Goal: Book appointment/travel/reservation

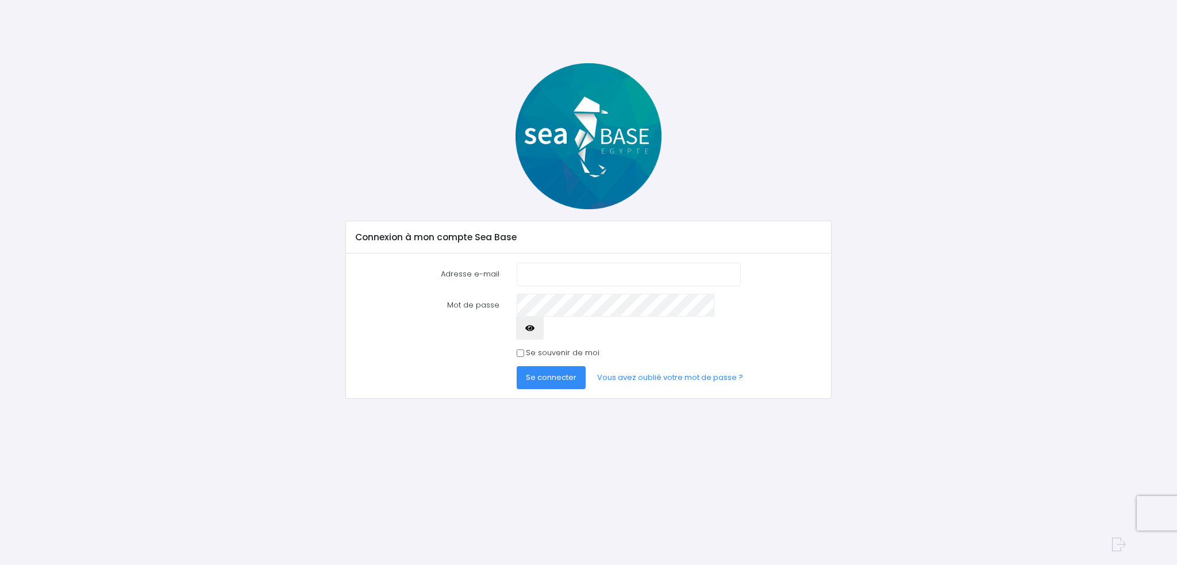
type input "[PERSON_NAME][EMAIL_ADDRESS][DOMAIN_NAME]"
click at [540, 268] on input "[PERSON_NAME][EMAIL_ADDRESS][DOMAIN_NAME]" at bounding box center [629, 274] width 224 height 23
click at [540, 372] on span "Se connecter" at bounding box center [551, 377] width 51 height 11
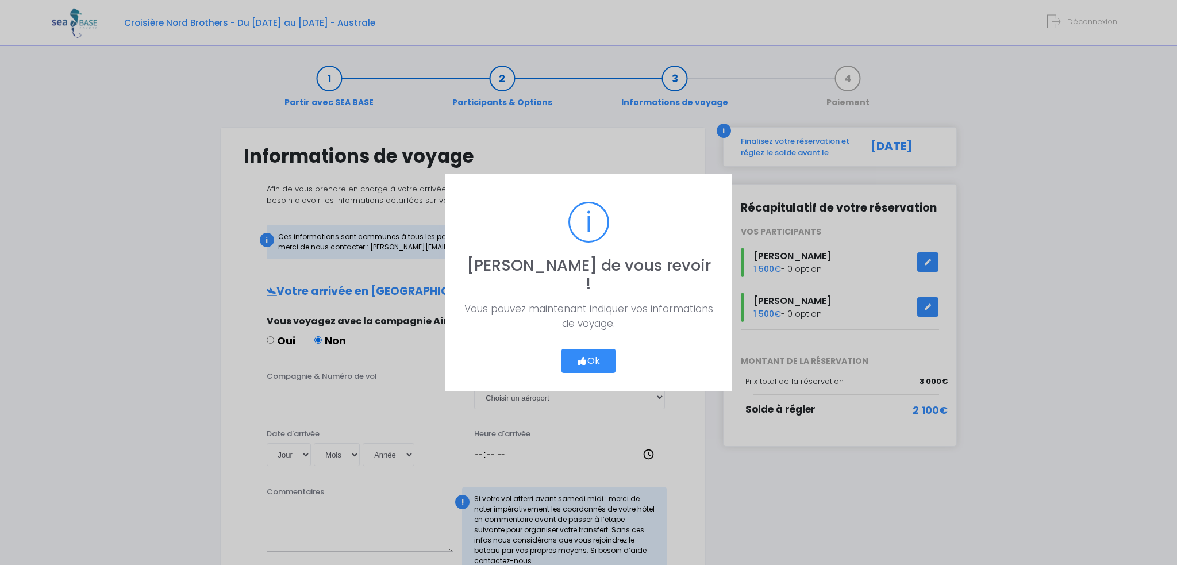
click at [586, 351] on button "Ok" at bounding box center [588, 361] width 54 height 24
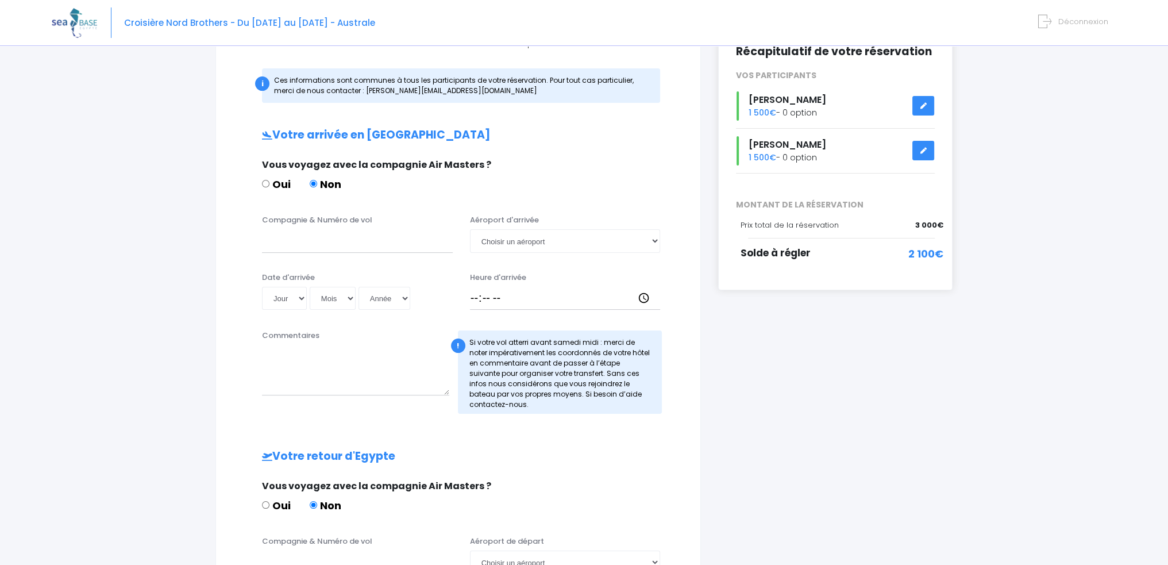
scroll to position [41, 0]
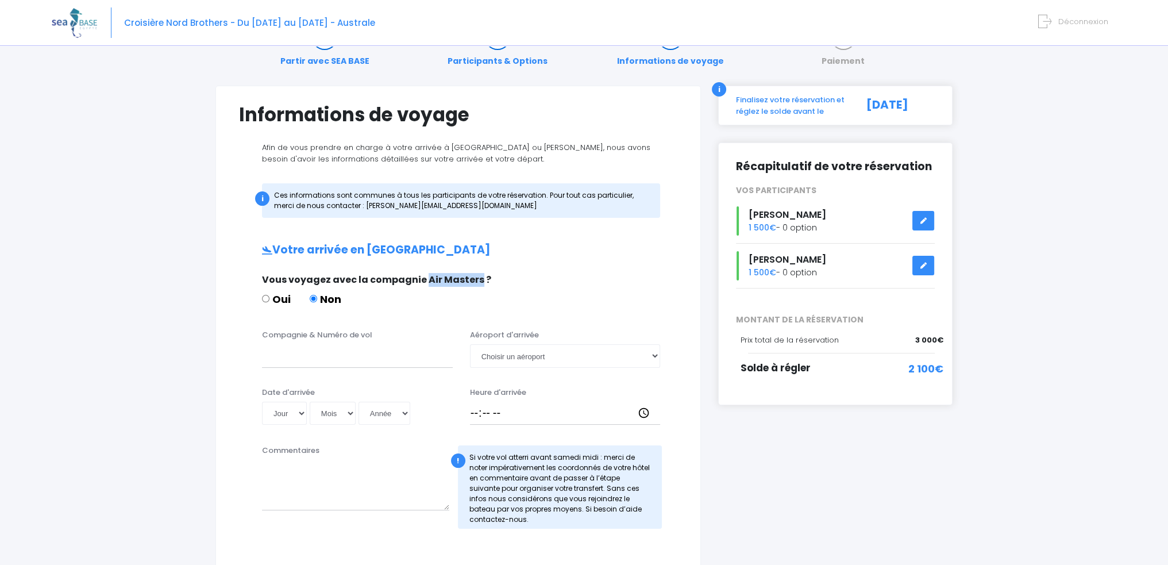
drag, startPoint x: 476, startPoint y: 280, endPoint x: 424, endPoint y: 282, distance: 51.8
click at [424, 282] on span "Vous voyagez avec la compagnie Air Masters ?" at bounding box center [376, 279] width 229 height 13
copy span "Air Masters"
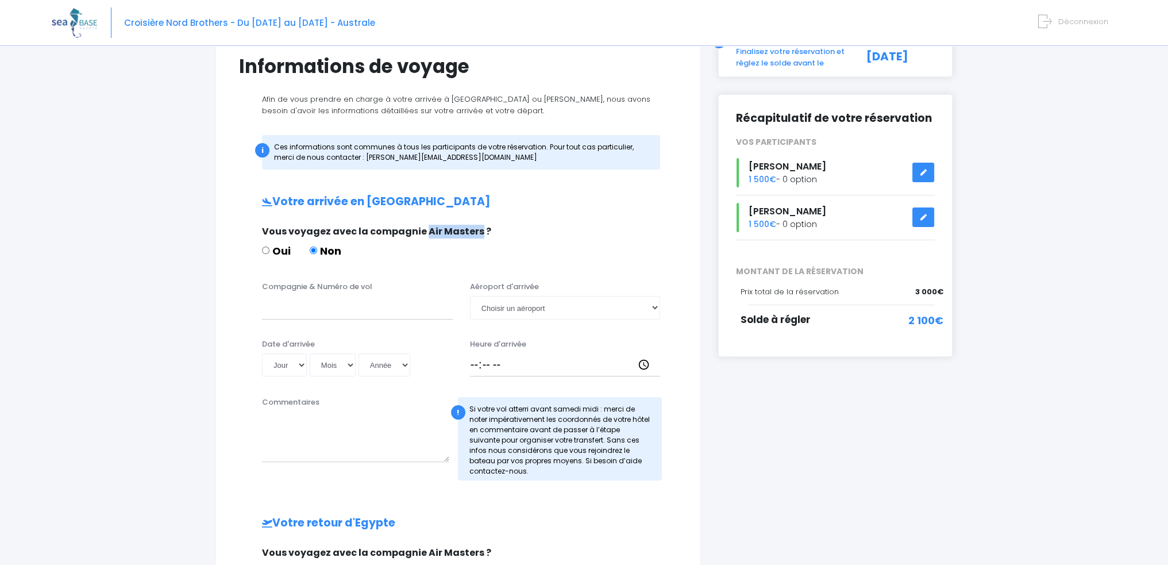
scroll to position [156, 0]
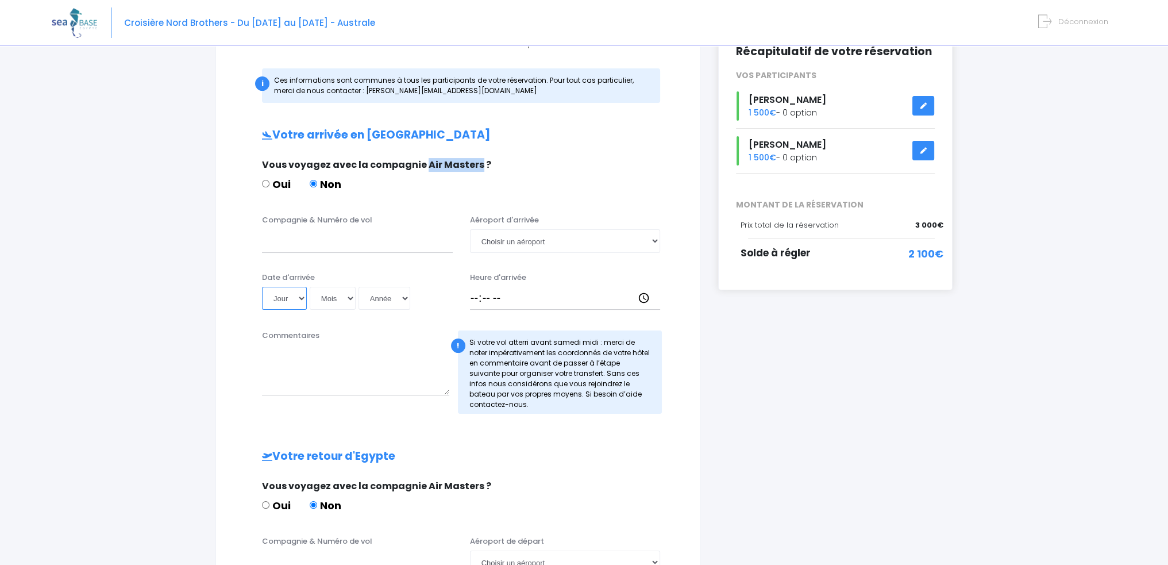
click at [297, 300] on select "Jour 01 02 03 04 05 06 07 08 09 10 11 12 13 14 15 16 17 18 19 20 21 22 23 24 25…" at bounding box center [284, 298] width 45 height 23
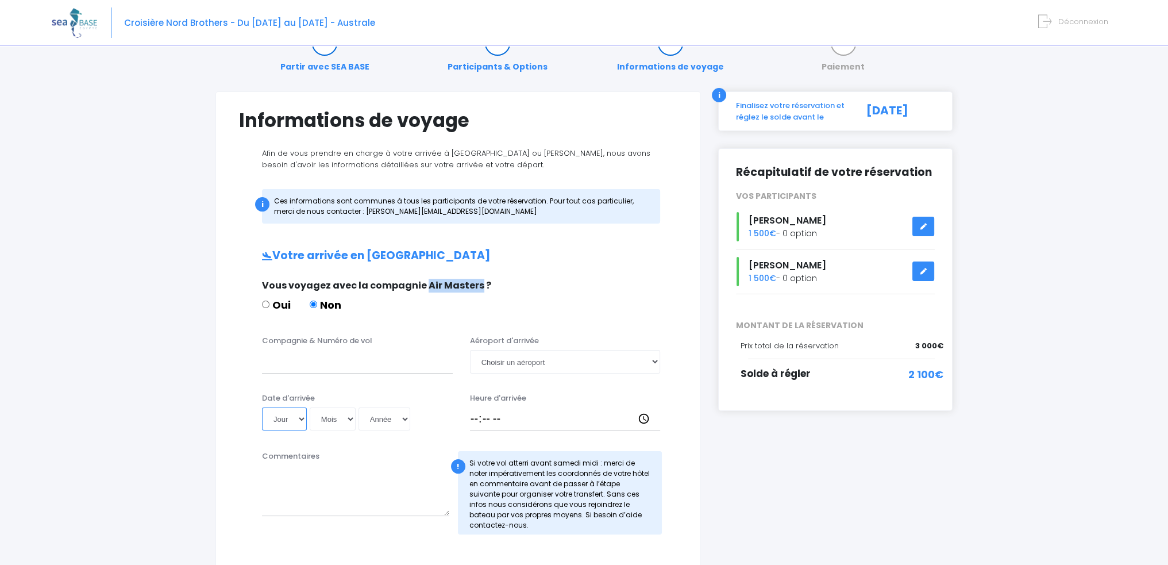
scroll to position [0, 0]
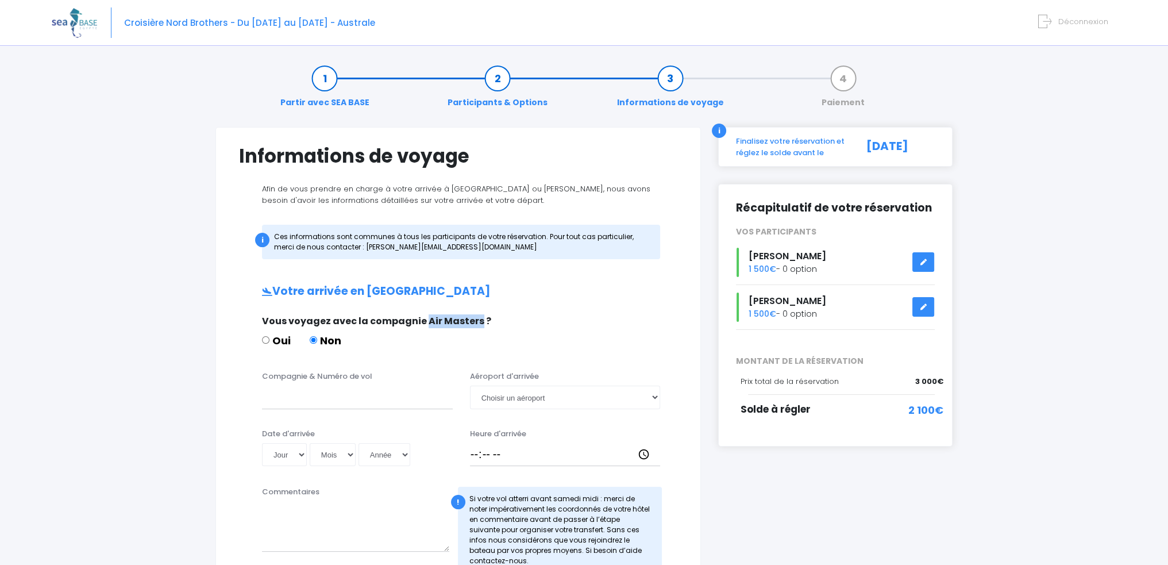
click at [69, 20] on img at bounding box center [74, 22] width 45 height 29
